Goal: Transaction & Acquisition: Purchase product/service

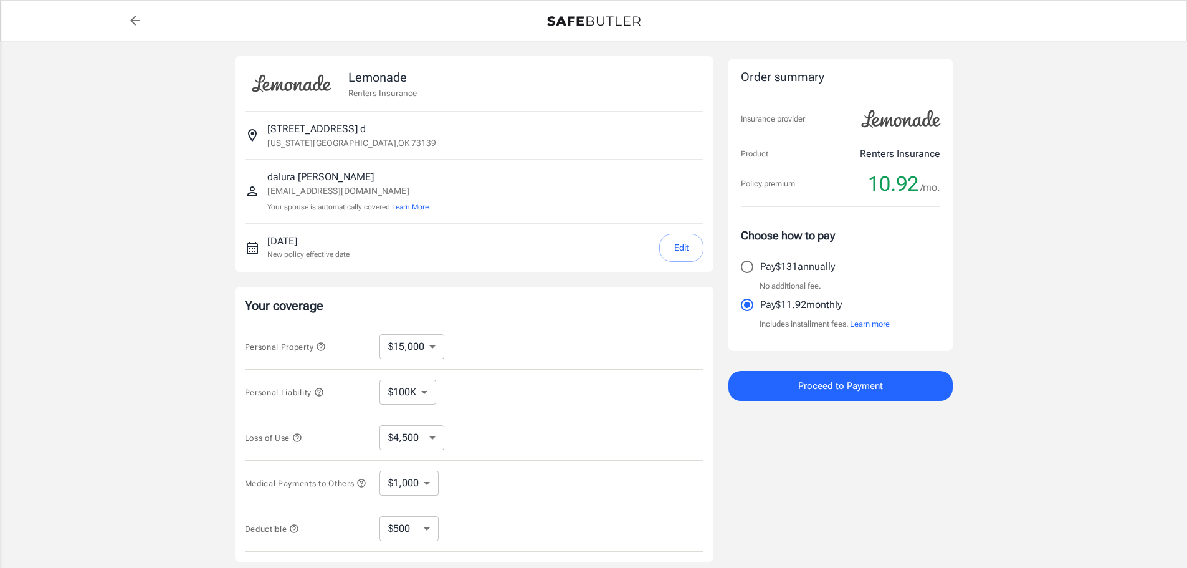
select select "15000"
select select "500"
click at [687, 249] on button "Edit" at bounding box center [681, 248] width 44 height 28
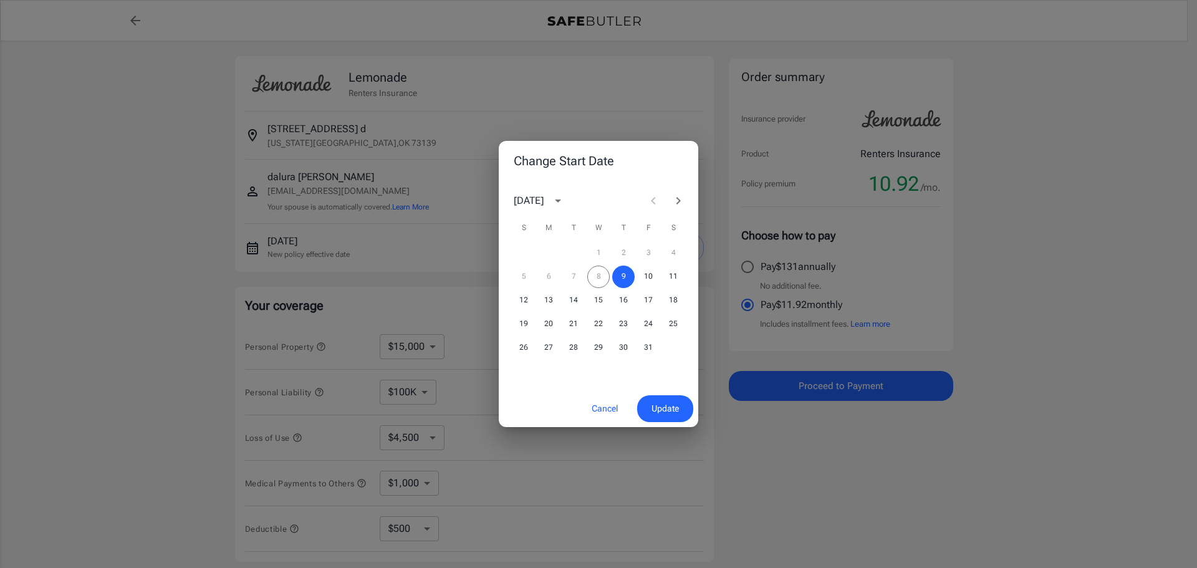
click at [605, 275] on div "5 6 7 8 9 10 11" at bounding box center [598, 277] width 199 height 22
click at [674, 410] on span "Update" at bounding box center [664, 409] width 27 height 16
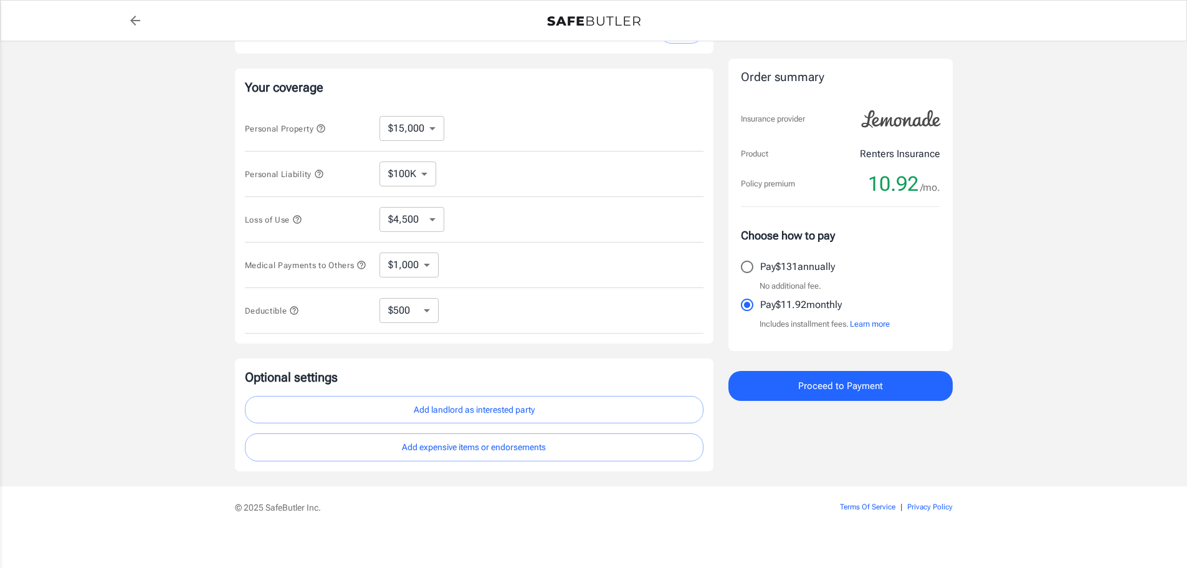
scroll to position [229, 0]
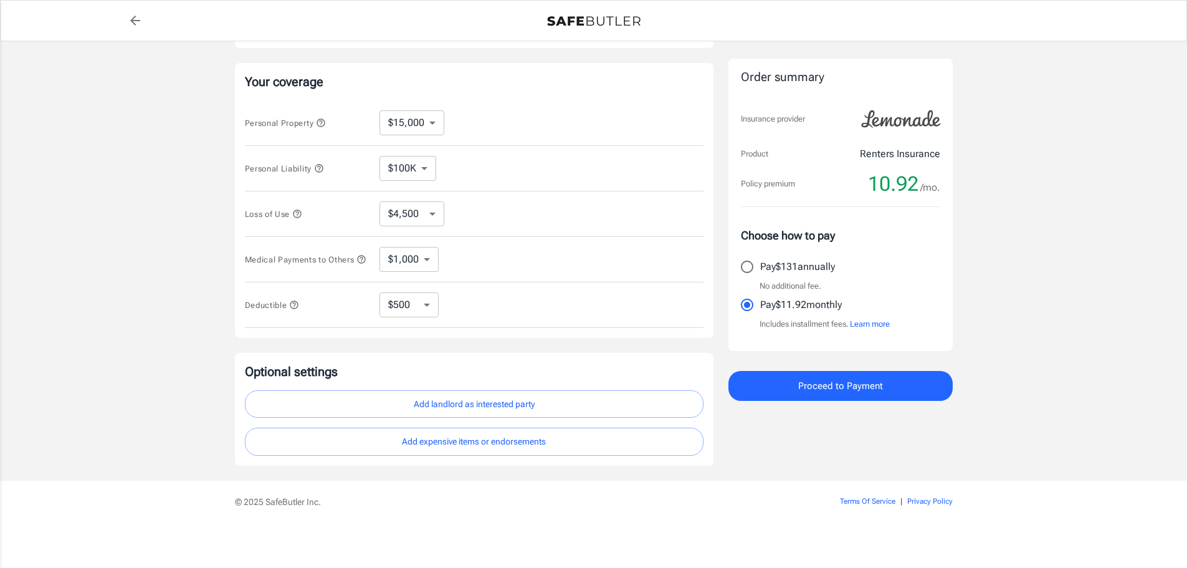
click at [529, 402] on button "Add landlord as interested party" at bounding box center [474, 404] width 459 height 28
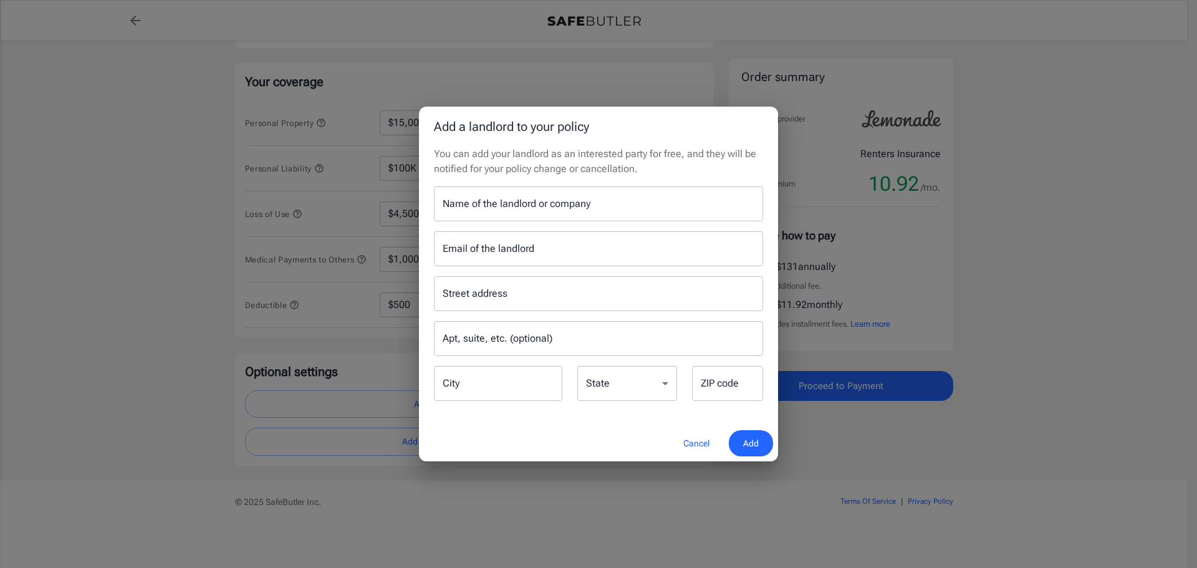
click at [693, 438] on button "Cancel" at bounding box center [696, 443] width 55 height 27
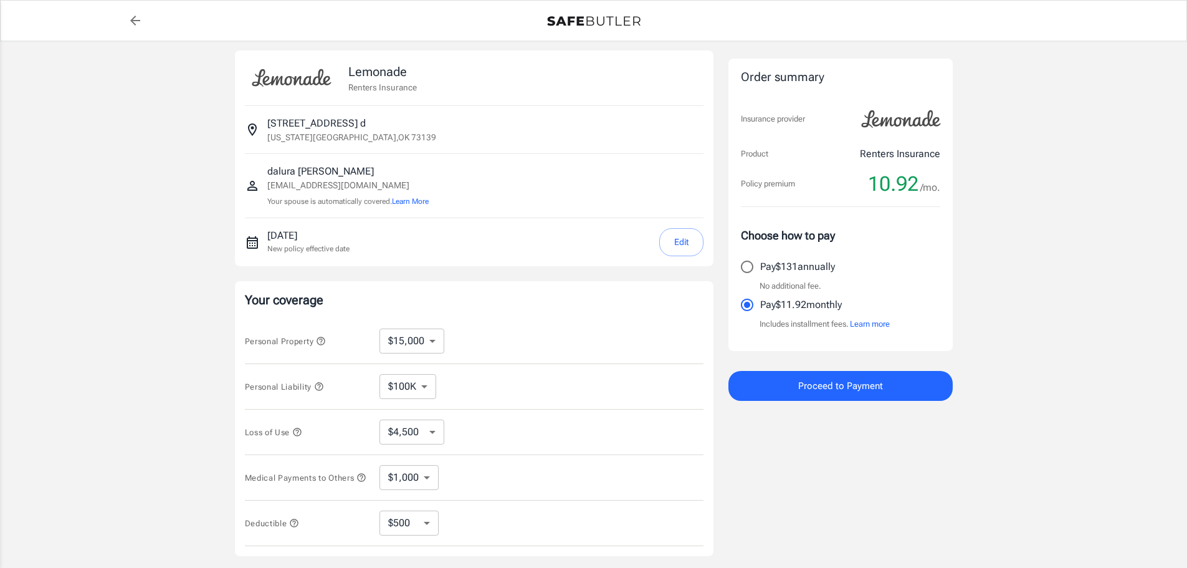
scroll to position [0, 0]
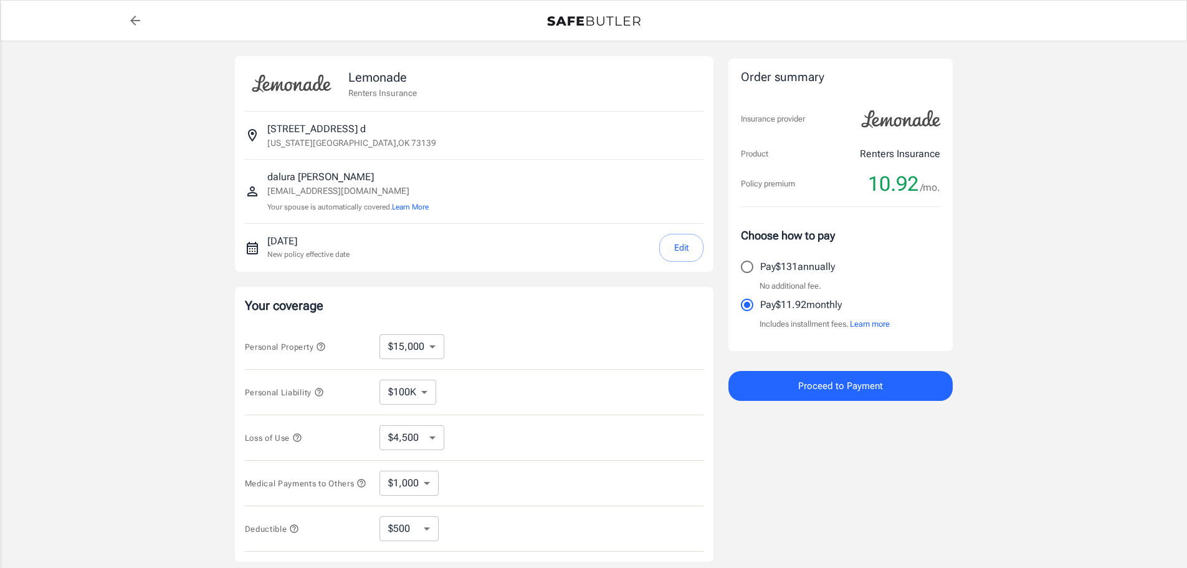
click at [878, 324] on button "Learn more" at bounding box center [870, 324] width 40 height 12
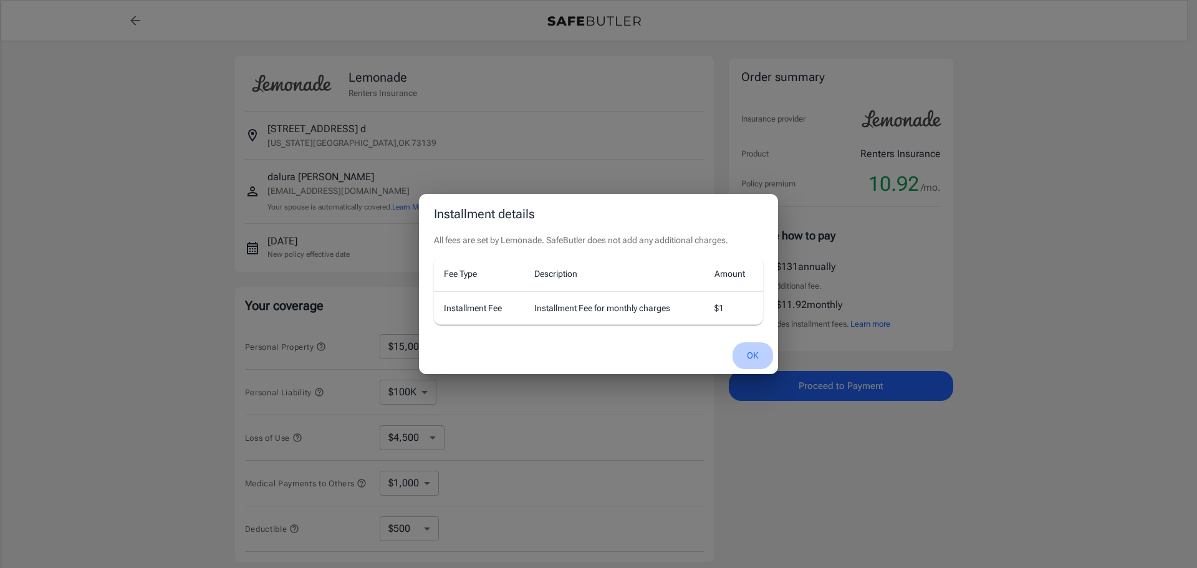
click at [752, 355] on button "OK" at bounding box center [752, 355] width 41 height 27
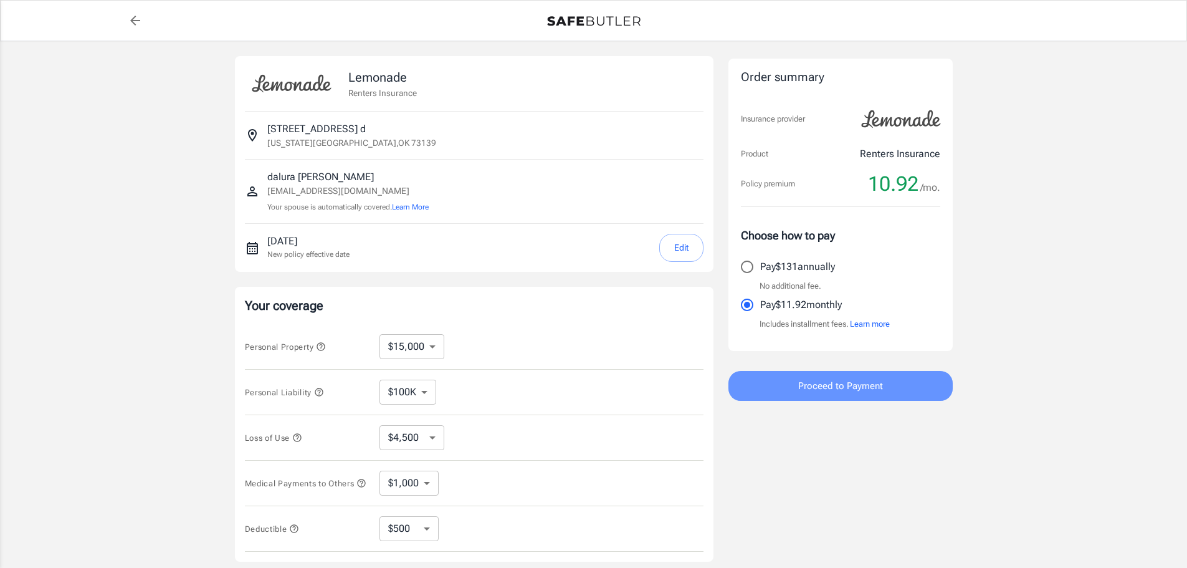
click at [798, 381] on button "Proceed to Payment" at bounding box center [841, 386] width 224 height 30
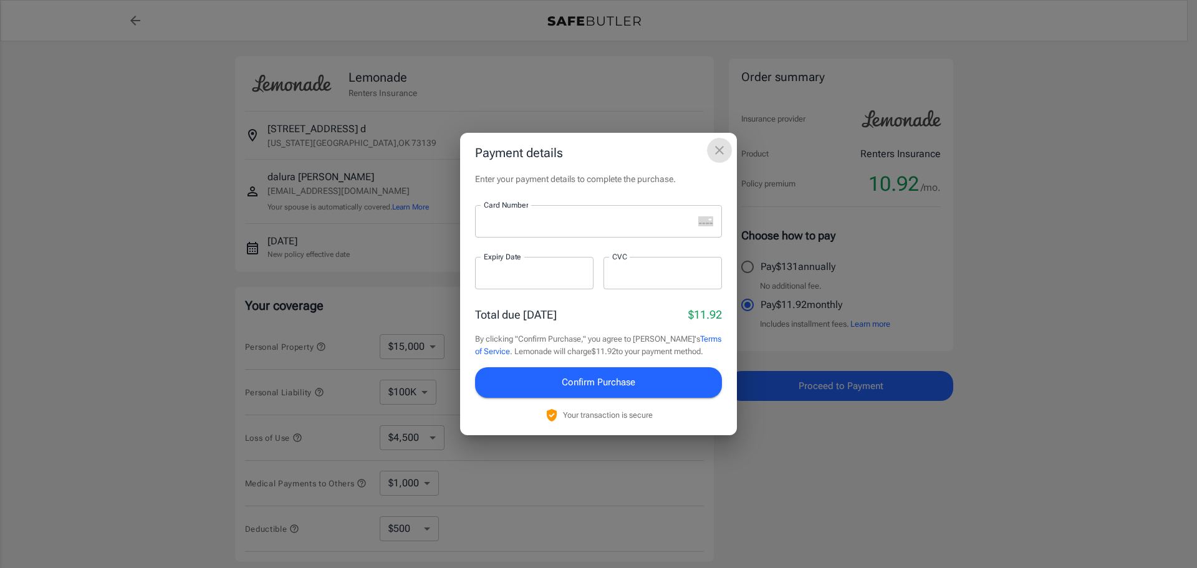
click at [720, 145] on icon "close" at bounding box center [719, 150] width 15 height 15
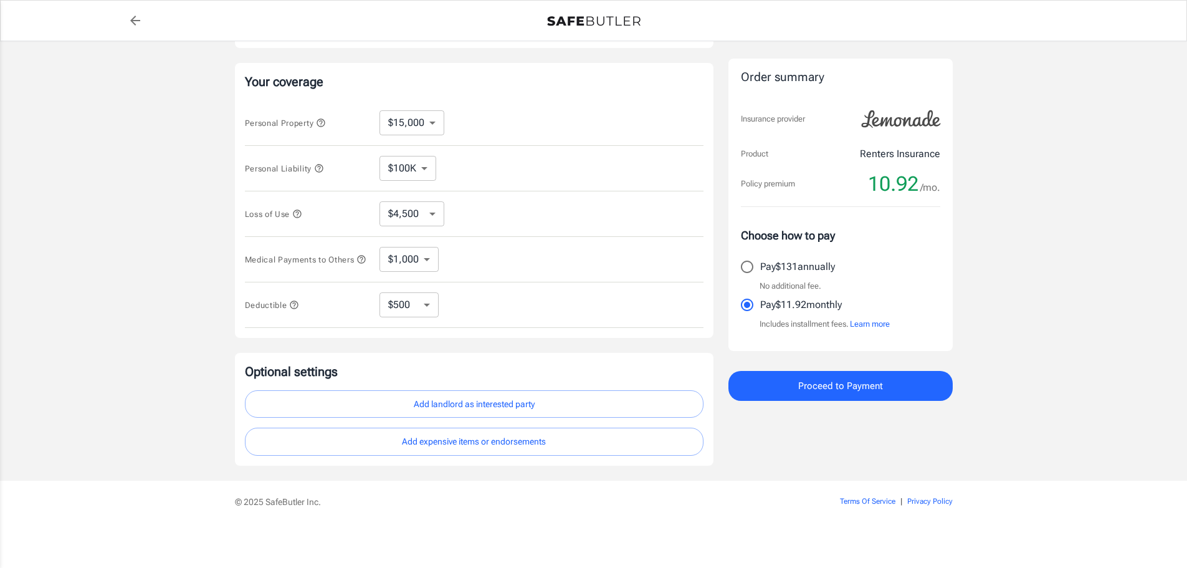
scroll to position [229, 0]
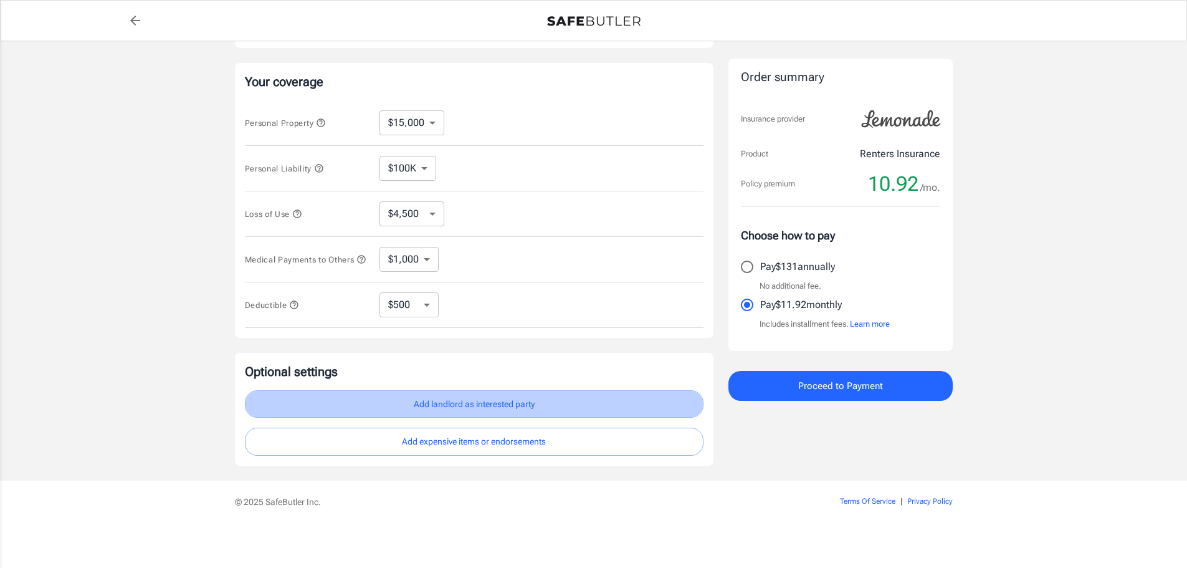
click at [506, 403] on button "Add landlord as interested party" at bounding box center [474, 404] width 459 height 28
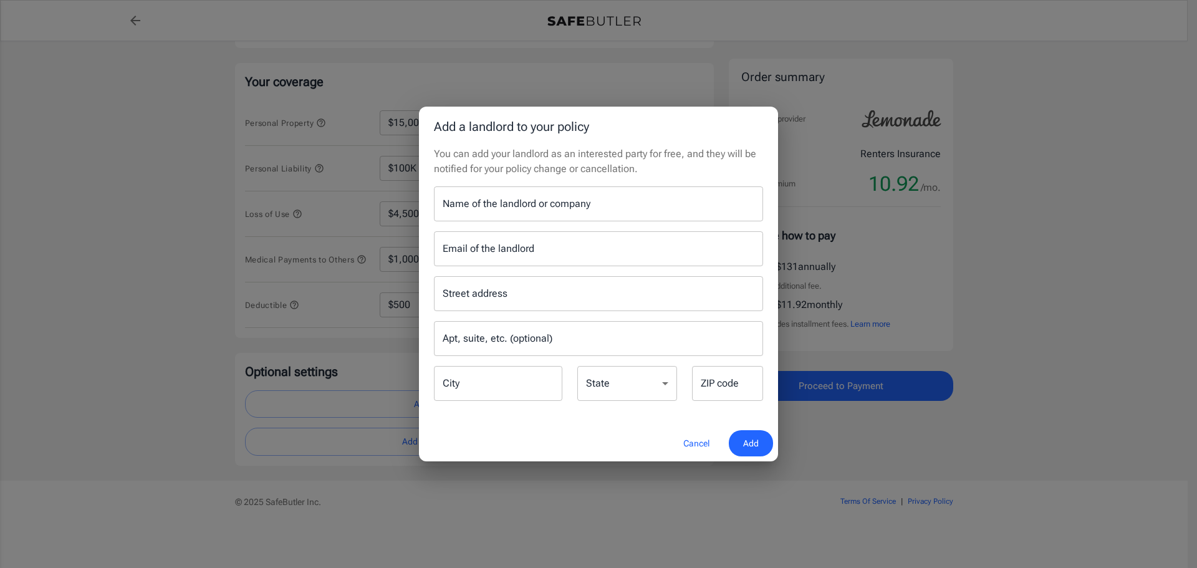
click at [545, 204] on input "Name of the landlord or company" at bounding box center [598, 203] width 329 height 35
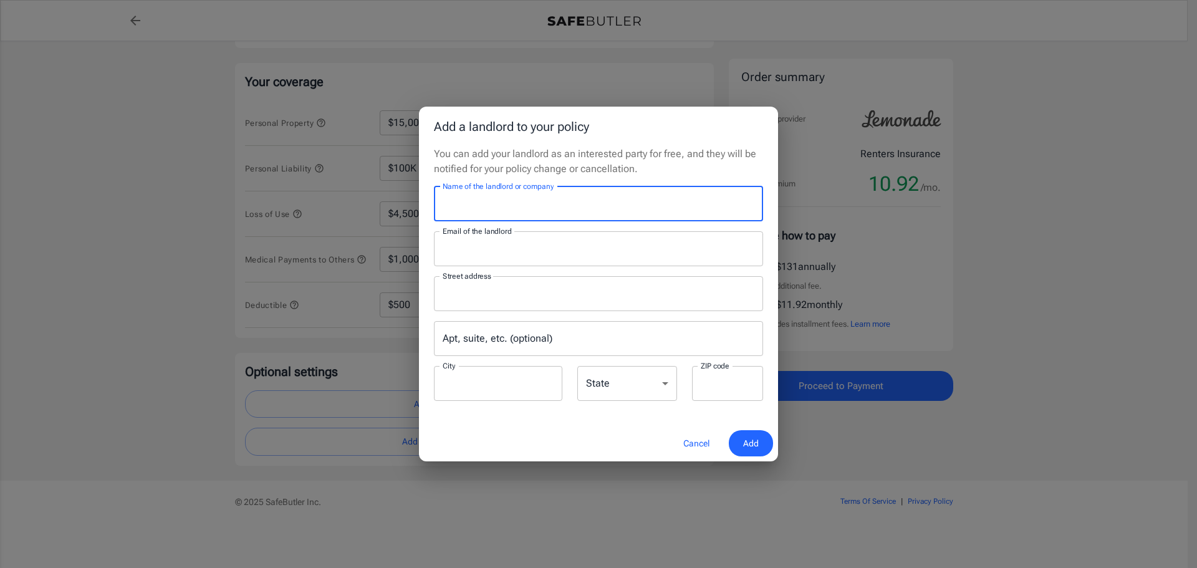
type input "[GEOGRAPHIC_DATA]"
type input "Hilarytaylor18@gmail.com"
type input "125 W I 240 SERVICE RD"
type input "OKLAHOMA CITY"
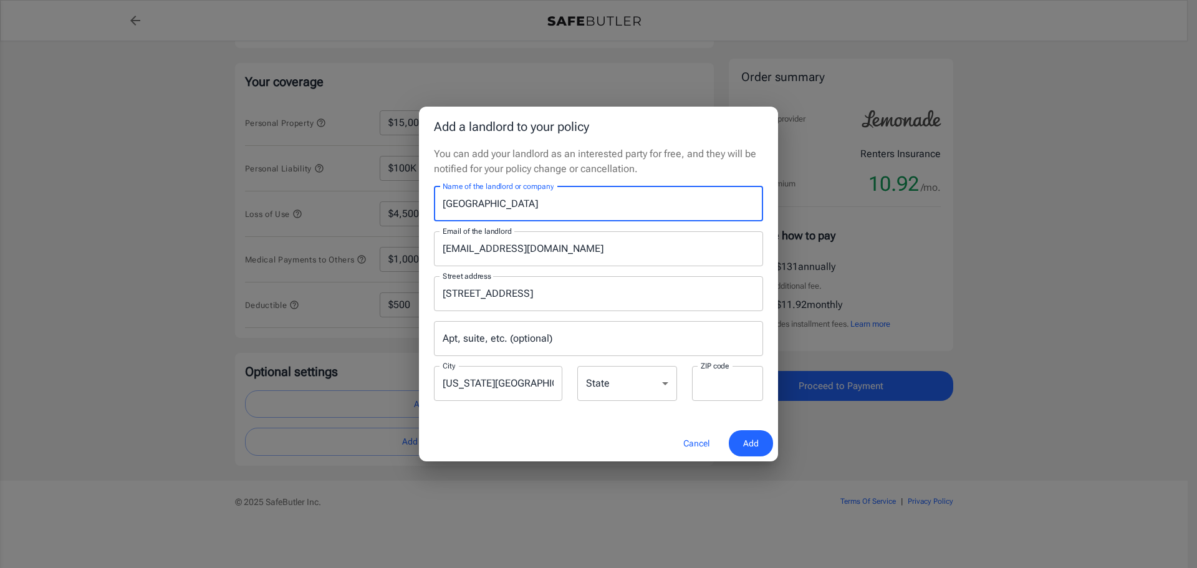
type input "73139-7833"
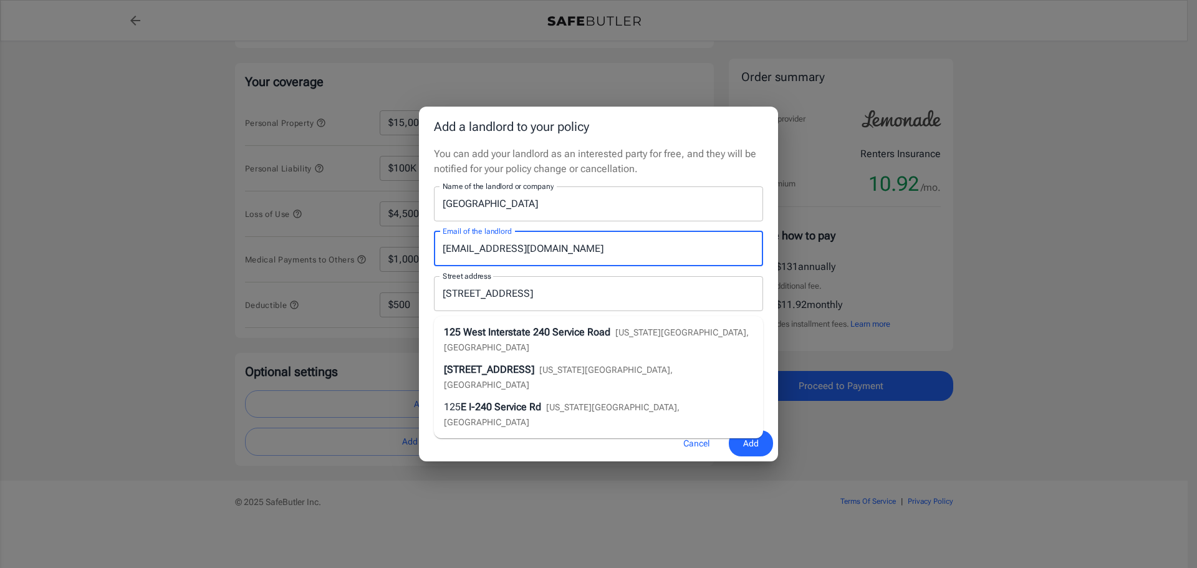
click at [506, 247] on input "Hilarytaylor18@gmail.com" at bounding box center [598, 248] width 329 height 35
drag, startPoint x: 671, startPoint y: 247, endPoint x: 614, endPoint y: 248, distance: 56.7
click at [614, 248] on input "seminoleridge@vestarealproperty.com@gmail.com" at bounding box center [598, 248] width 329 height 35
type input "[EMAIL_ADDRESS][DOMAIN_NAME]"
click at [589, 326] on span "West Interstate 240 Service Road" at bounding box center [536, 332] width 147 height 12
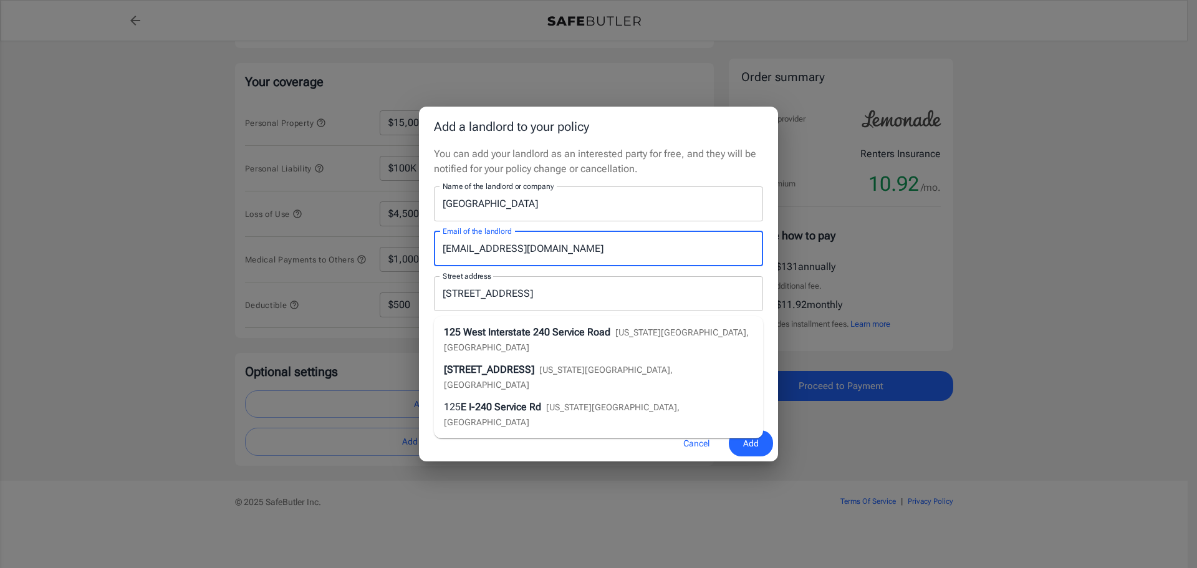
type input "[STREET_ADDRESS]"
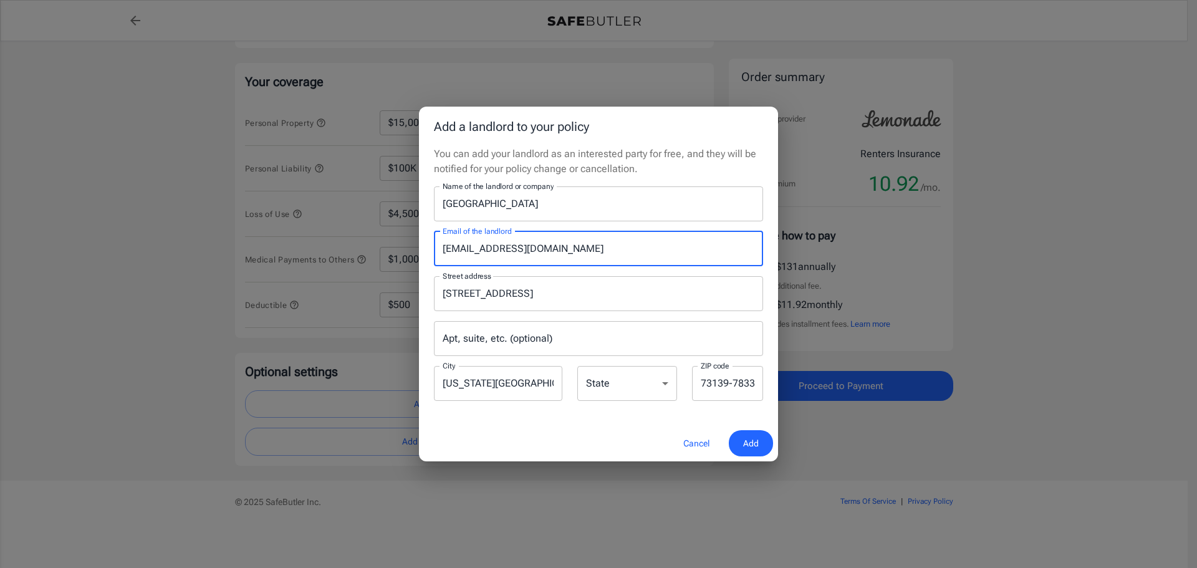
type input "[US_STATE][GEOGRAPHIC_DATA]"
select select "OK"
type input "73139"
type input "[EMAIL_ADDRESS][DOMAIN_NAME]"
click at [757, 434] on button "Add" at bounding box center [751, 443] width 44 height 27
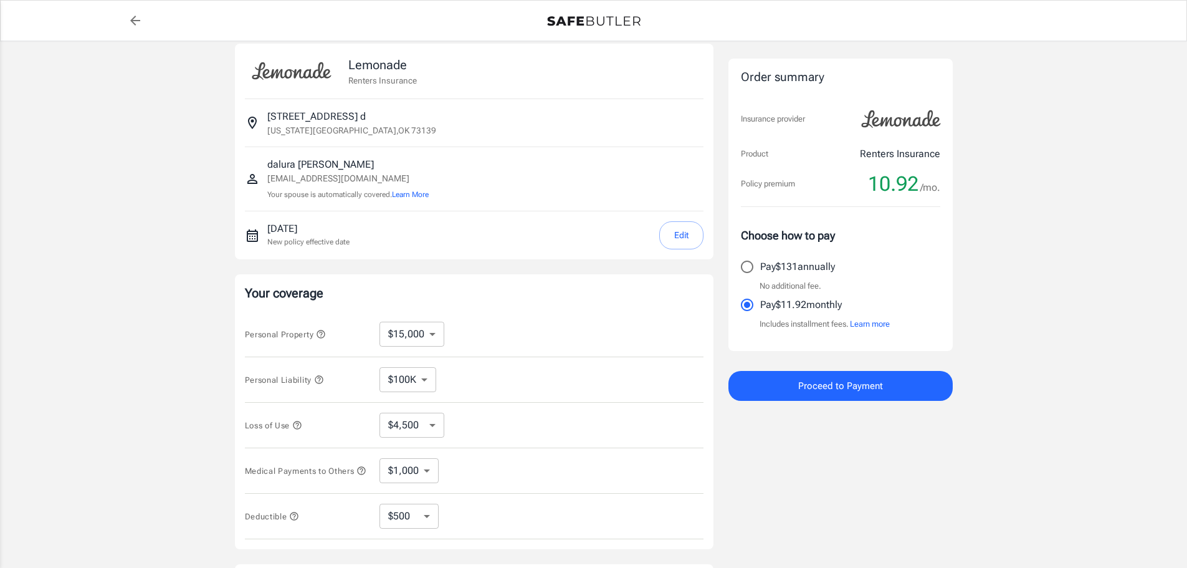
scroll to position [0, 0]
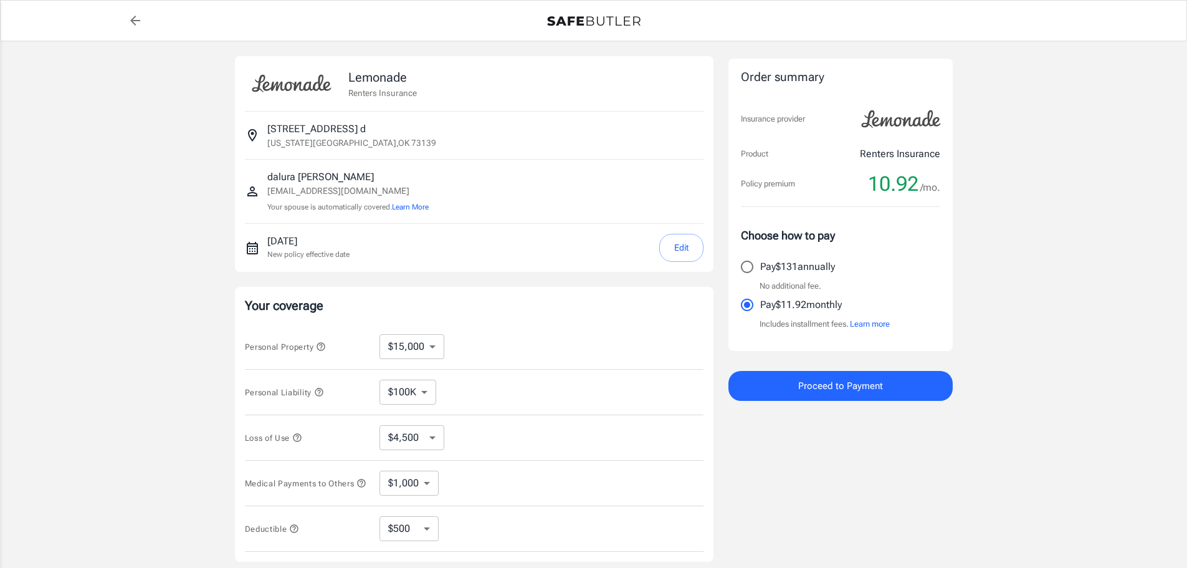
select select "15000"
select select "500"
drag, startPoint x: 1159, startPoint y: 6, endPoint x: 937, endPoint y: 254, distance: 333.3
click at [937, 254] on div "Pay $131 annually No additional fee. Pay $11.92 monthly Includes installment fe…" at bounding box center [840, 292] width 199 height 77
